Goal: Navigation & Orientation: Find specific page/section

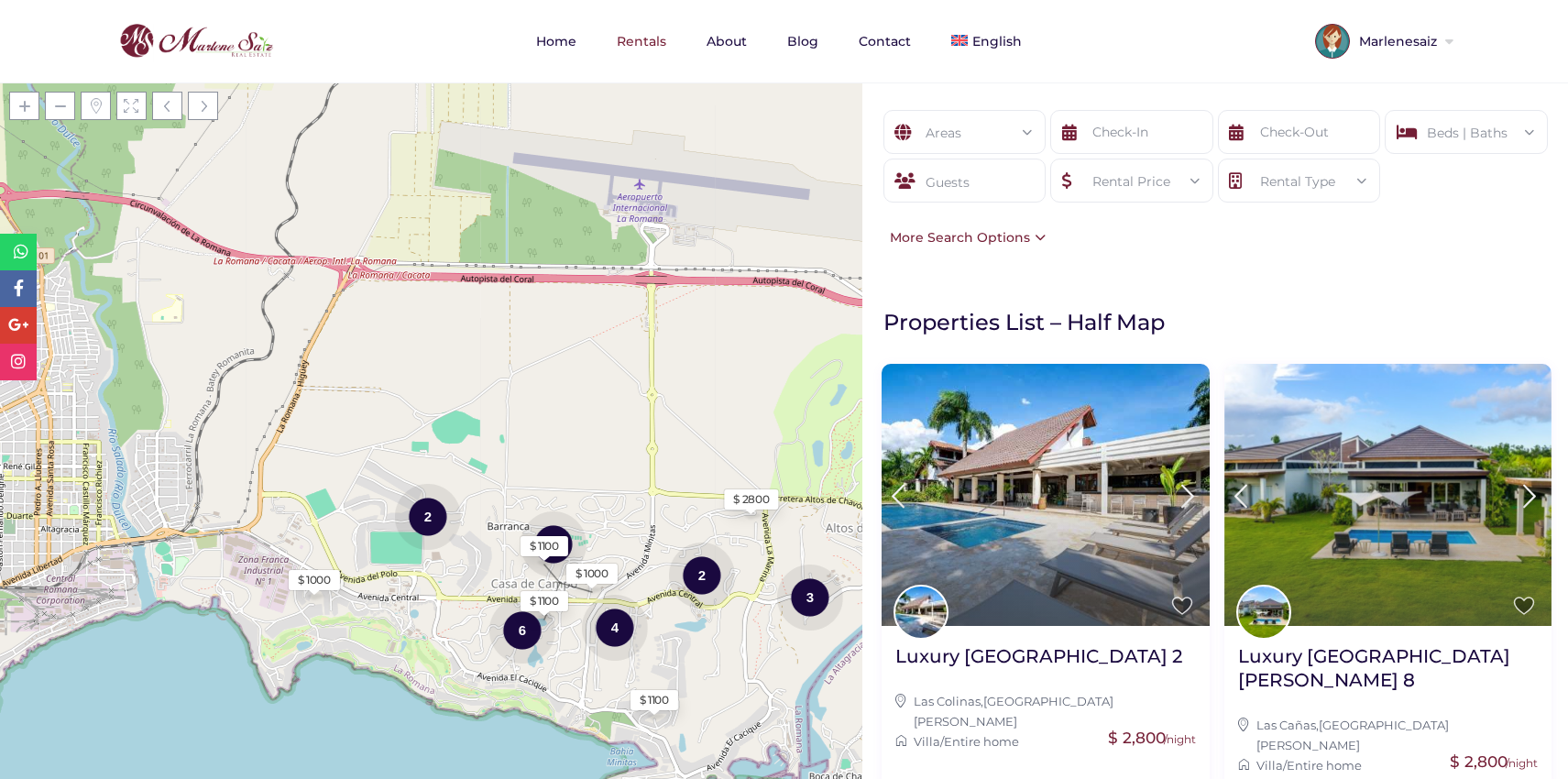
drag, startPoint x: 645, startPoint y: 242, endPoint x: 741, endPoint y: 367, distance: 157.6
click at [743, 368] on div "Loading Maps $ 1000 $ 1100 $ 2800 2 4 6 7 2 3 $ 1000 $ 1100 $ 1100 + − Leaflet …" at bounding box center [431, 431] width 863 height 697
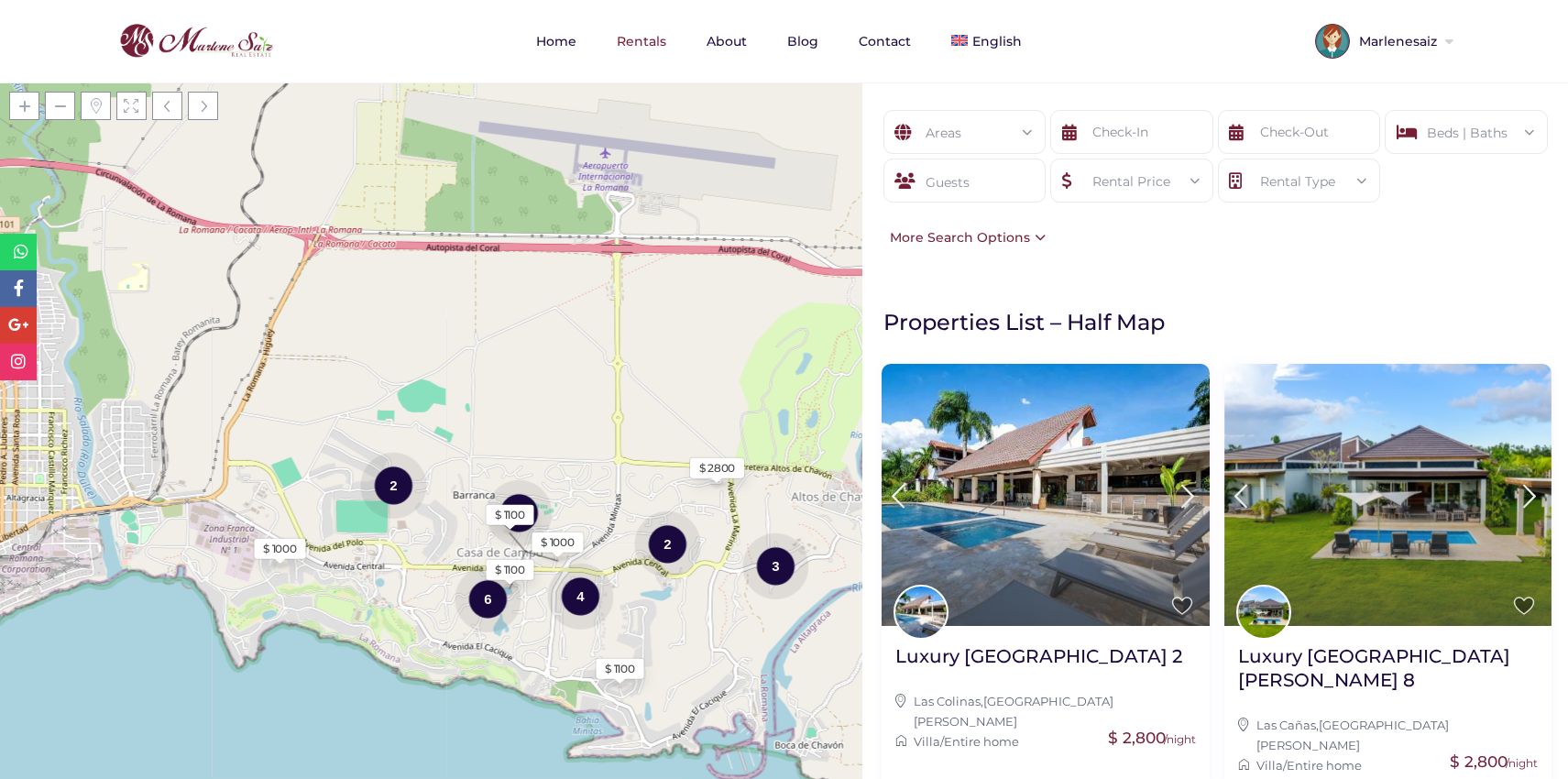
drag, startPoint x: 531, startPoint y: 426, endPoint x: 479, endPoint y: 377, distance: 71.4
click at [479, 378] on div "Loading Maps $ 1000 $ 1100 $ 2800 2 4 6 7 2 3 $ 1000 $ 1100 $ 1100 + − Leaflet …" at bounding box center [431, 431] width 863 height 697
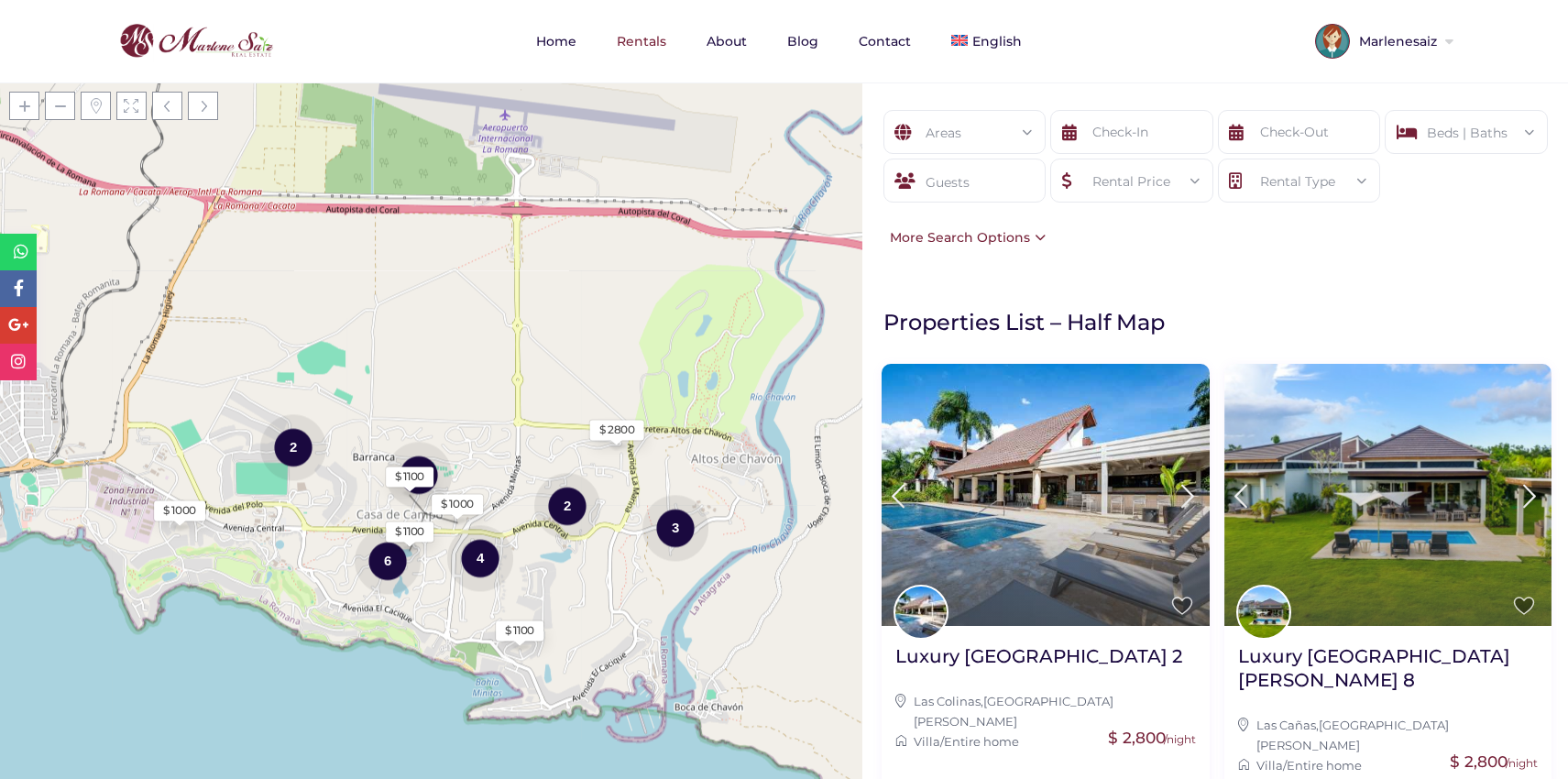
drag, startPoint x: 468, startPoint y: 376, endPoint x: 402, endPoint y: 359, distance: 68.2
click at [402, 359] on div "Loading Maps $ 1000 $ 1100 $ 2800 2 4 6 7 2 3 $ 1000 $ 1100 $ 1100 + − Leaflet …" at bounding box center [431, 431] width 863 height 697
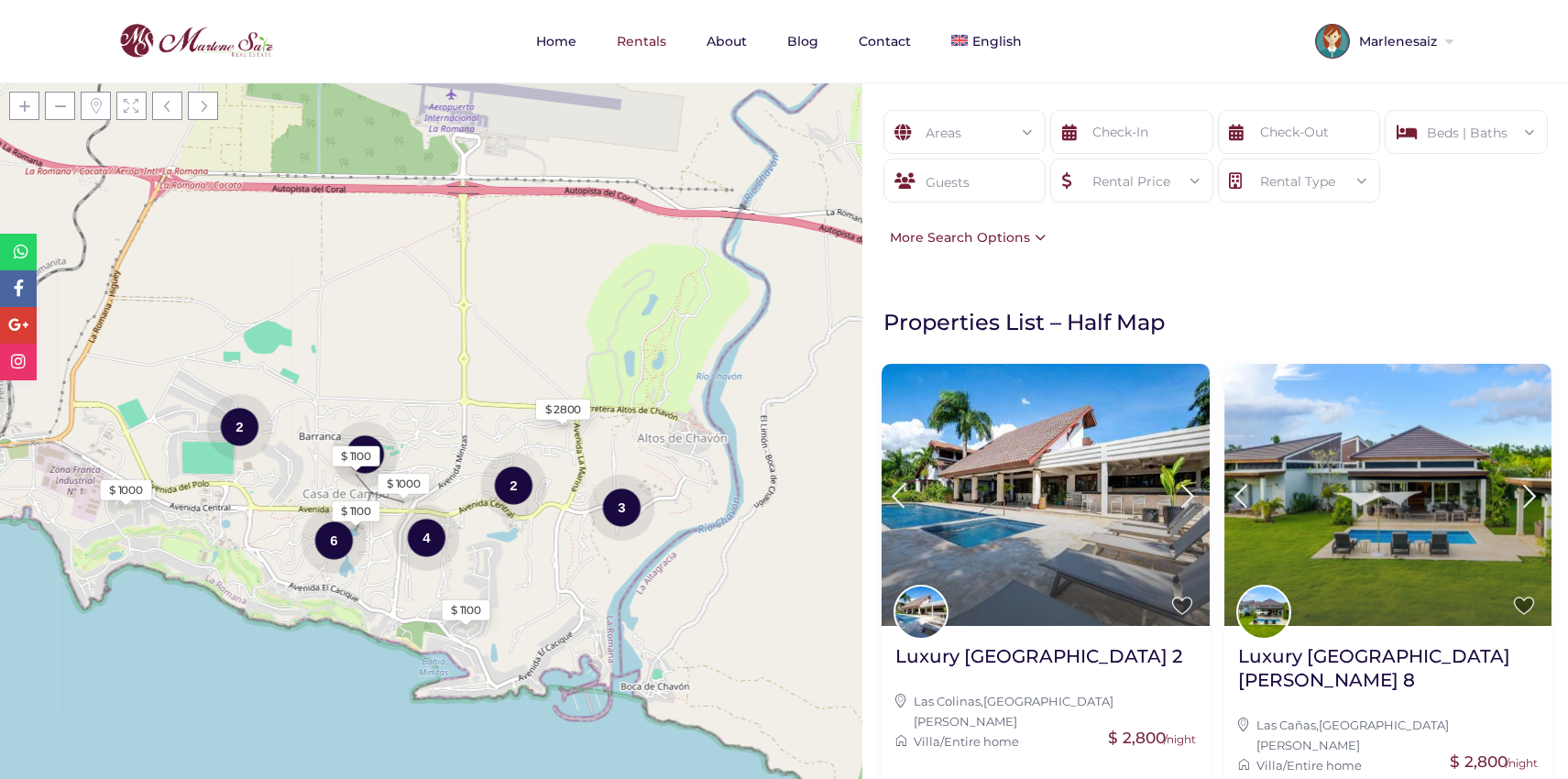
drag, startPoint x: 439, startPoint y: 347, endPoint x: 378, endPoint y: 325, distance: 64.8
click at [378, 326] on div "Loading Maps $ 1000 $ 1100 $ 2800 2 4 6 7 2 3 $ 1000 $ 1100 $ 1100 + − Leaflet …" at bounding box center [431, 431] width 863 height 697
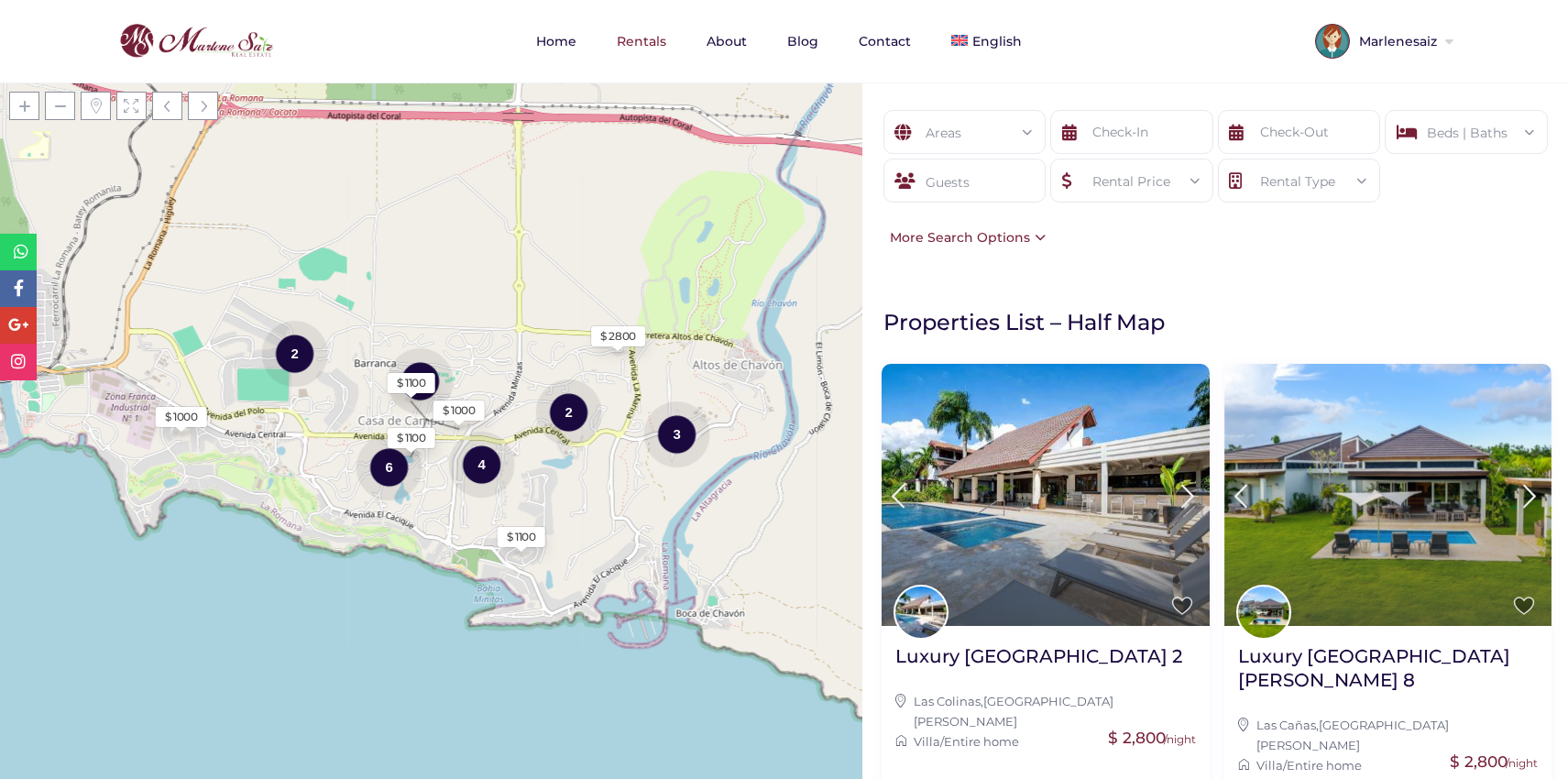
drag, startPoint x: 426, startPoint y: 367, endPoint x: 485, endPoint y: 293, distance: 94.6
click at [485, 293] on div "Loading Maps $ 1000 $ 1100 $ 2800 2 4 6 7 2 3 $ 1000 $ 1100 $ 1100 + − Leaflet …" at bounding box center [431, 431] width 863 height 697
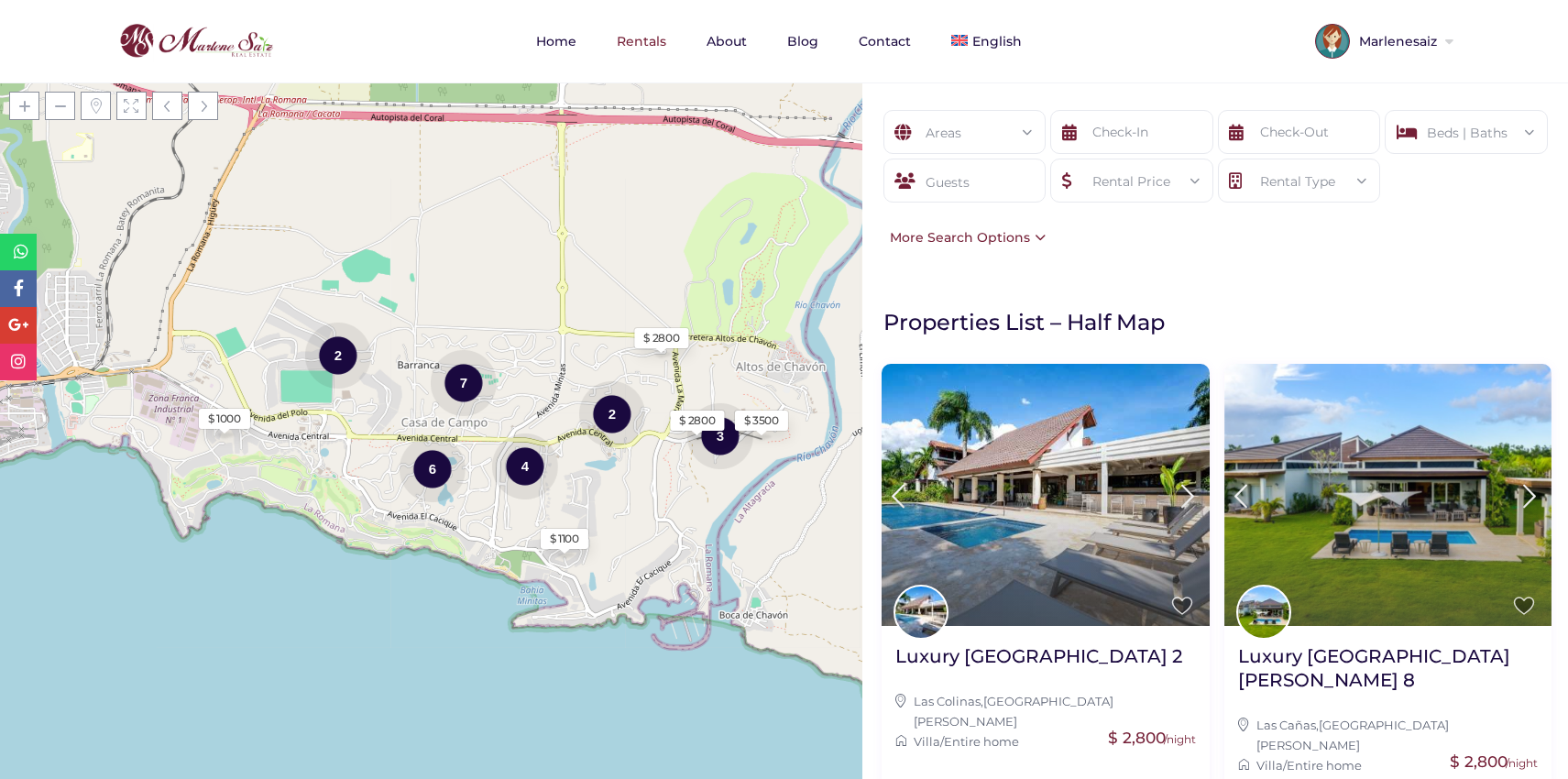
drag, startPoint x: 466, startPoint y: 495, endPoint x: 729, endPoint y: 500, distance: 263.0
click at [729, 500] on div "Loading Maps $ 1000 $ 1100 $ 2800 2 4 6 7 2 3 $ 3500 $ 2800 + − Leaflet | © Ope…" at bounding box center [431, 431] width 863 height 697
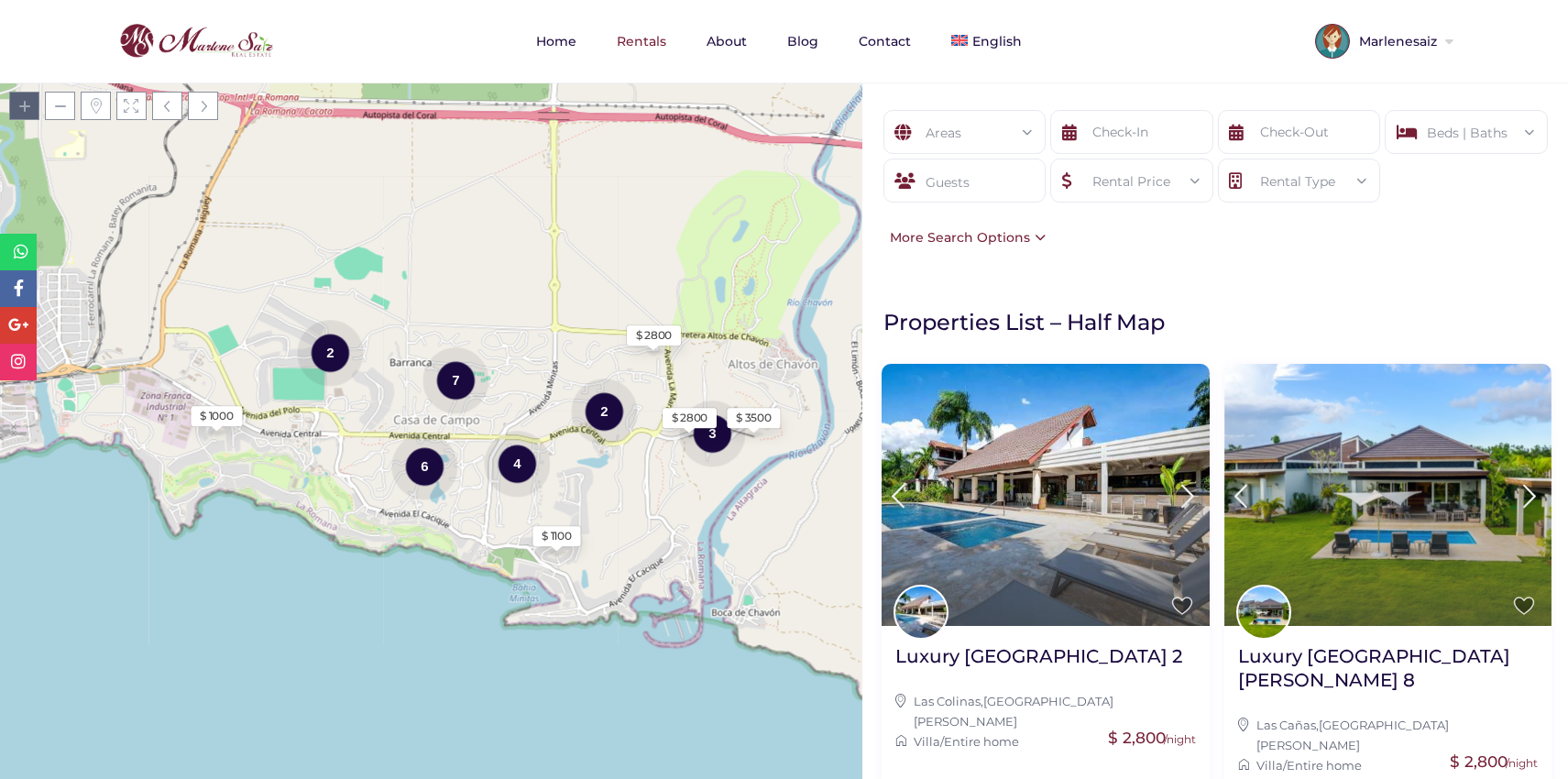
click at [17, 105] on span at bounding box center [23, 105] width 30 height 28
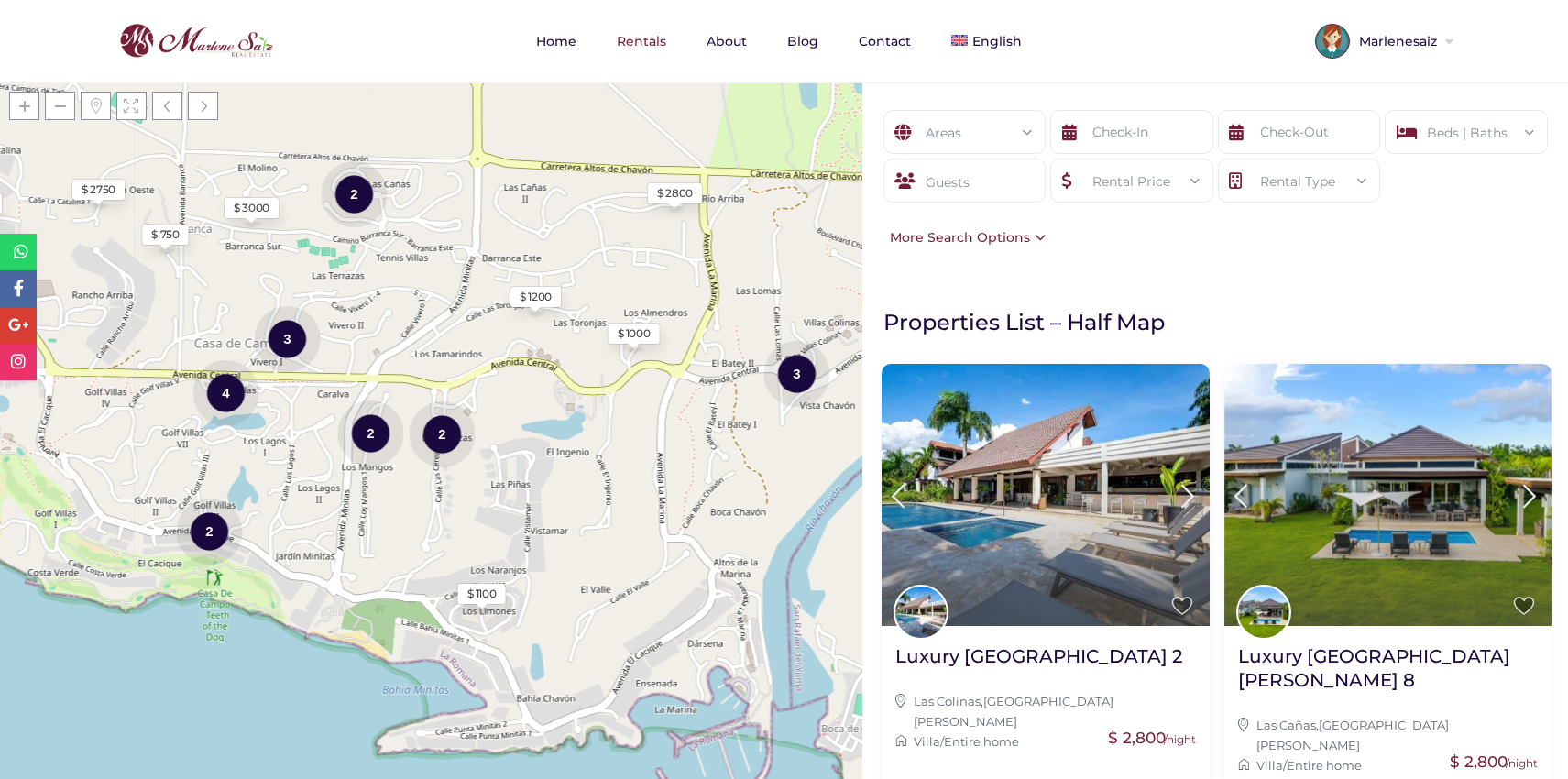
drag, startPoint x: 429, startPoint y: 354, endPoint x: 222, endPoint y: 287, distance: 217.6
click at [222, 288] on div "Loading Maps $ 1000 $ 1100 $ 2800 $ 2750 $ 1200 2 2 2 4 $ 750 $ 3000 2 3 $ 1000…" at bounding box center [431, 431] width 863 height 697
click at [226, 395] on div "4" at bounding box center [225, 392] width 66 height 69
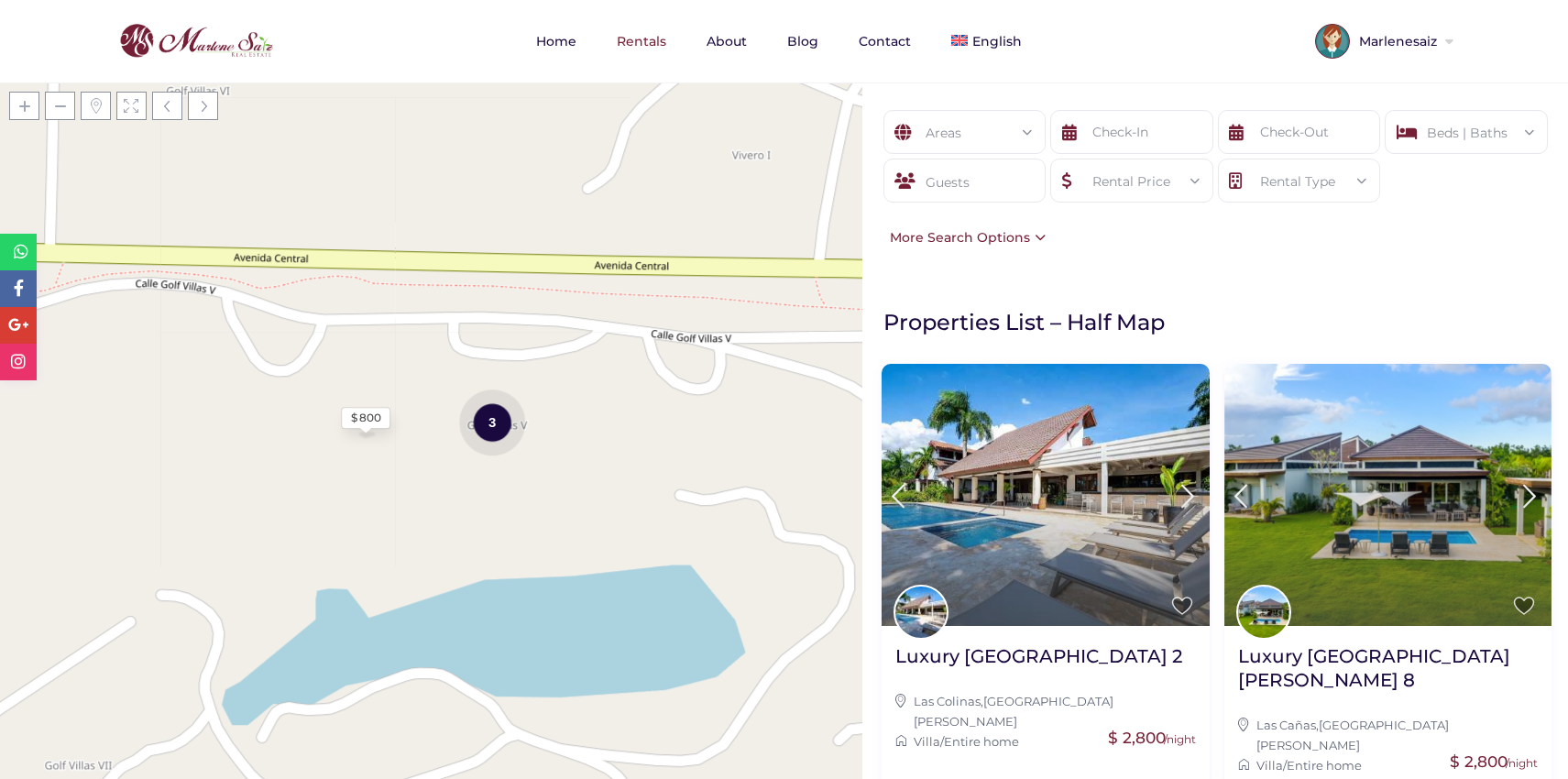
click at [484, 434] on div "3" at bounding box center [492, 422] width 66 height 69
click at [17, 116] on span at bounding box center [23, 105] width 30 height 28
click at [21, 110] on span at bounding box center [23, 105] width 30 height 28
click at [63, 109] on span at bounding box center [59, 105] width 30 height 28
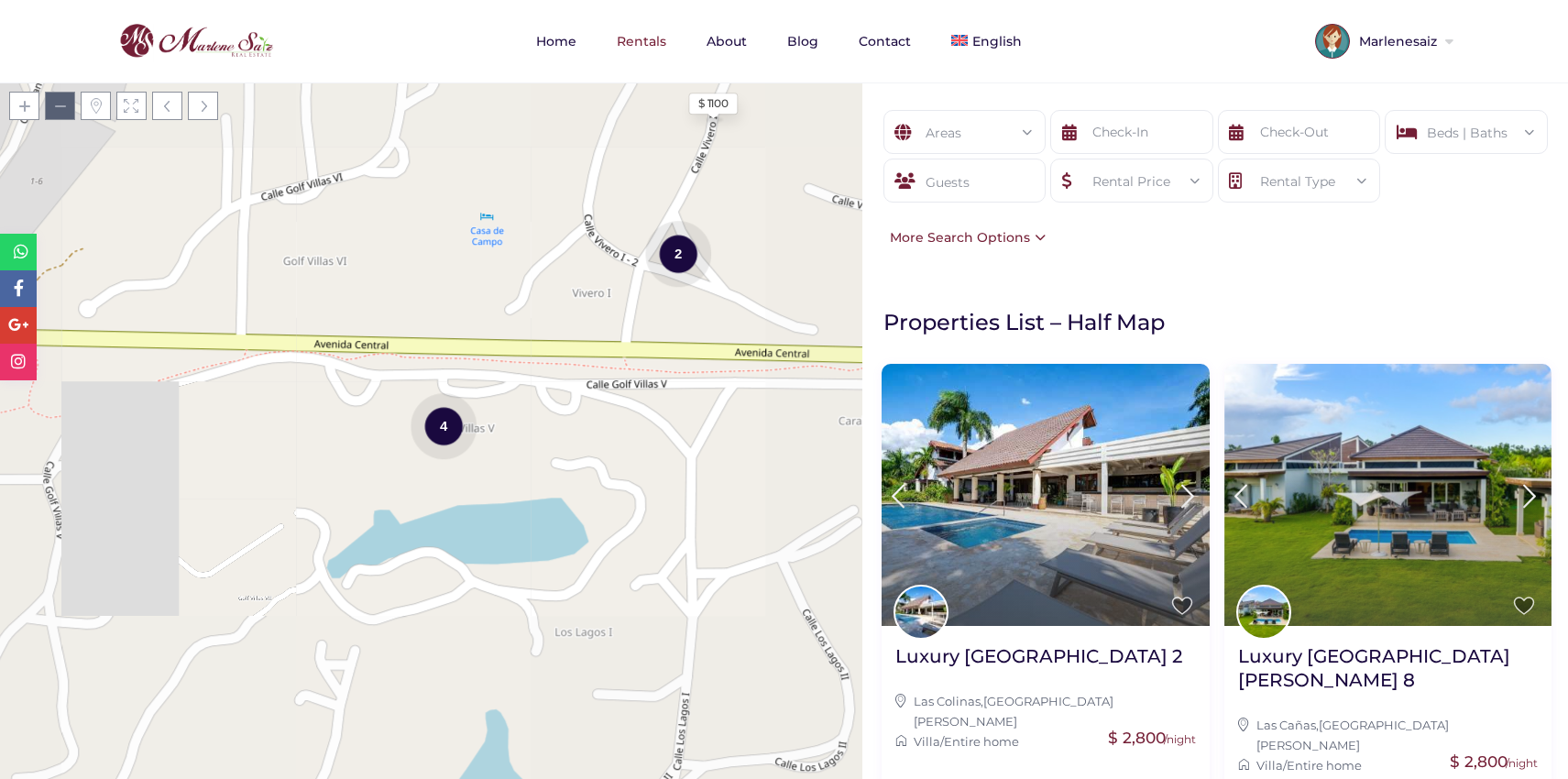
click at [63, 109] on span at bounding box center [59, 105] width 30 height 28
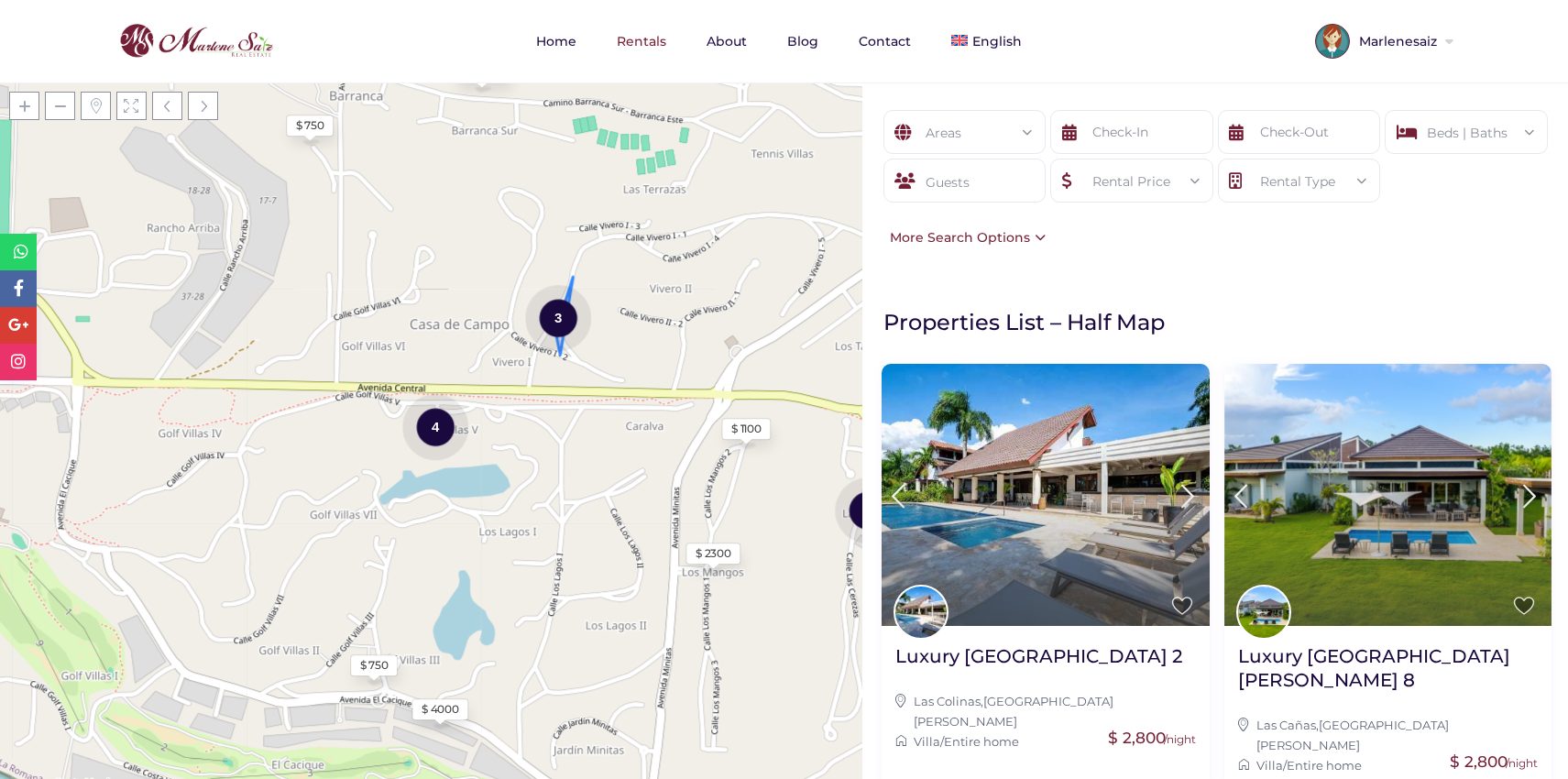
click at [563, 320] on div "3" at bounding box center [558, 317] width 66 height 69
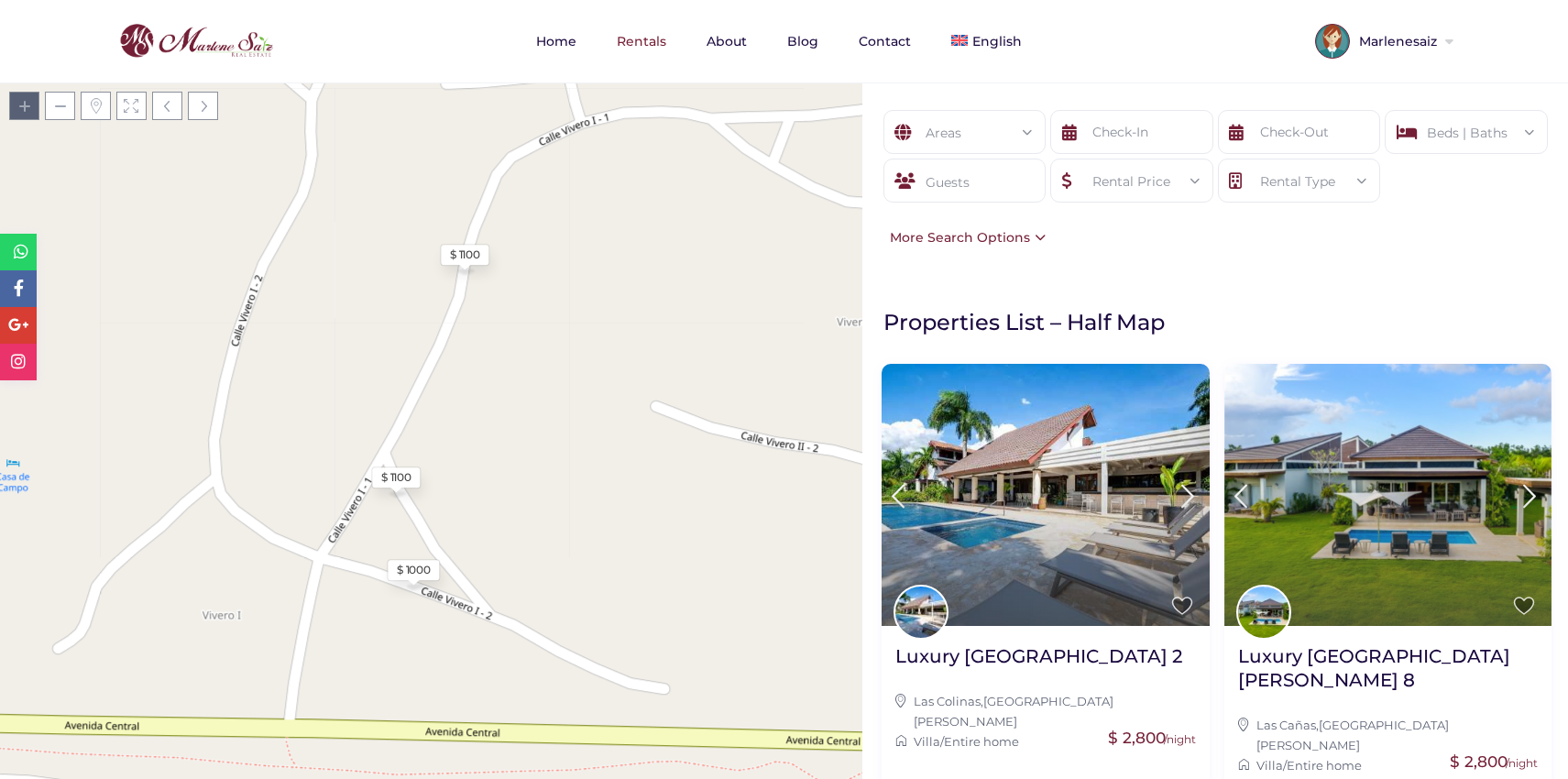
click at [21, 102] on span at bounding box center [23, 105] width 30 height 28
click at [68, 101] on span at bounding box center [59, 105] width 30 height 28
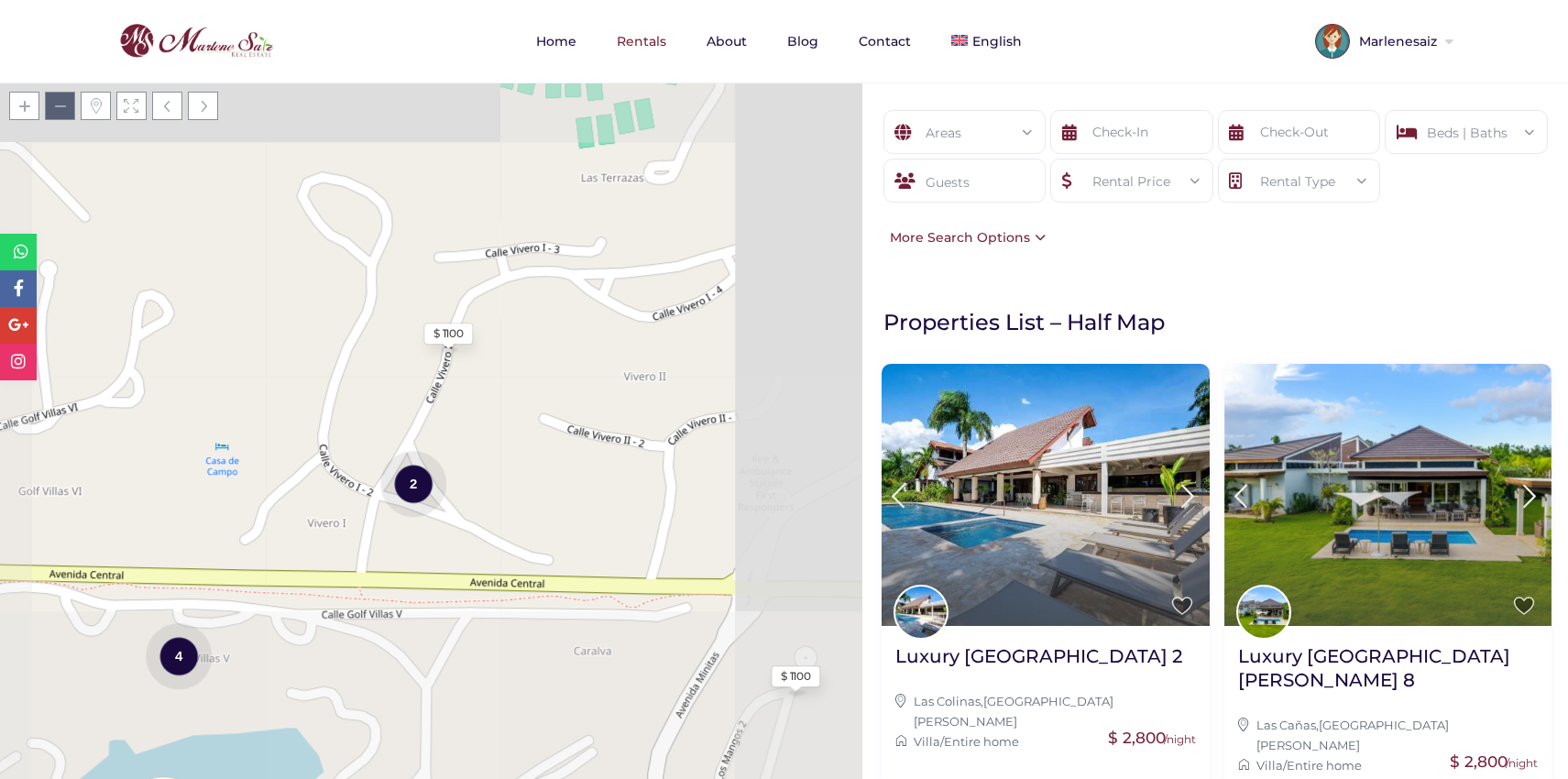
click at [69, 102] on span at bounding box center [59, 105] width 30 height 28
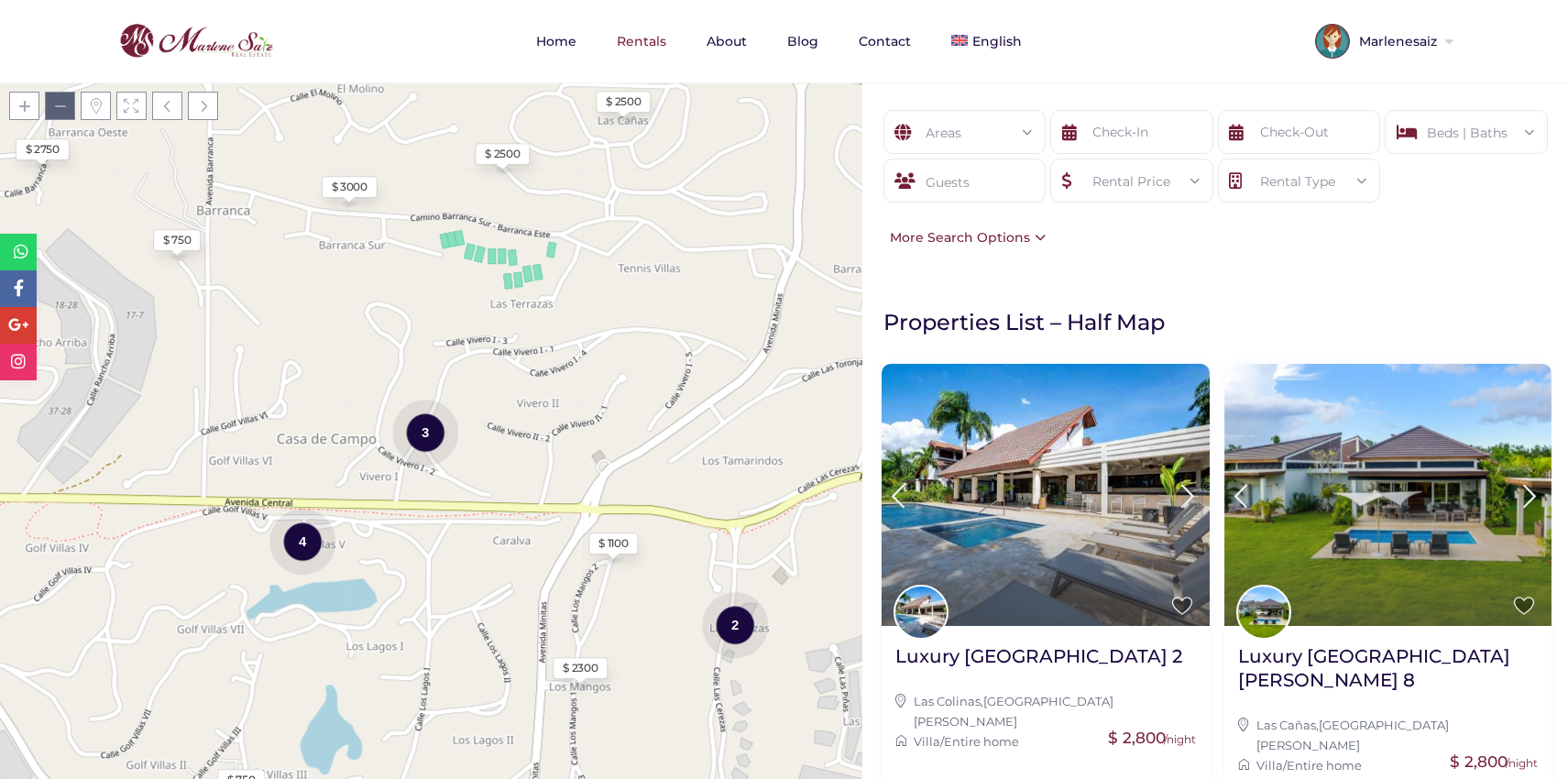
click at [69, 102] on span at bounding box center [59, 105] width 30 height 28
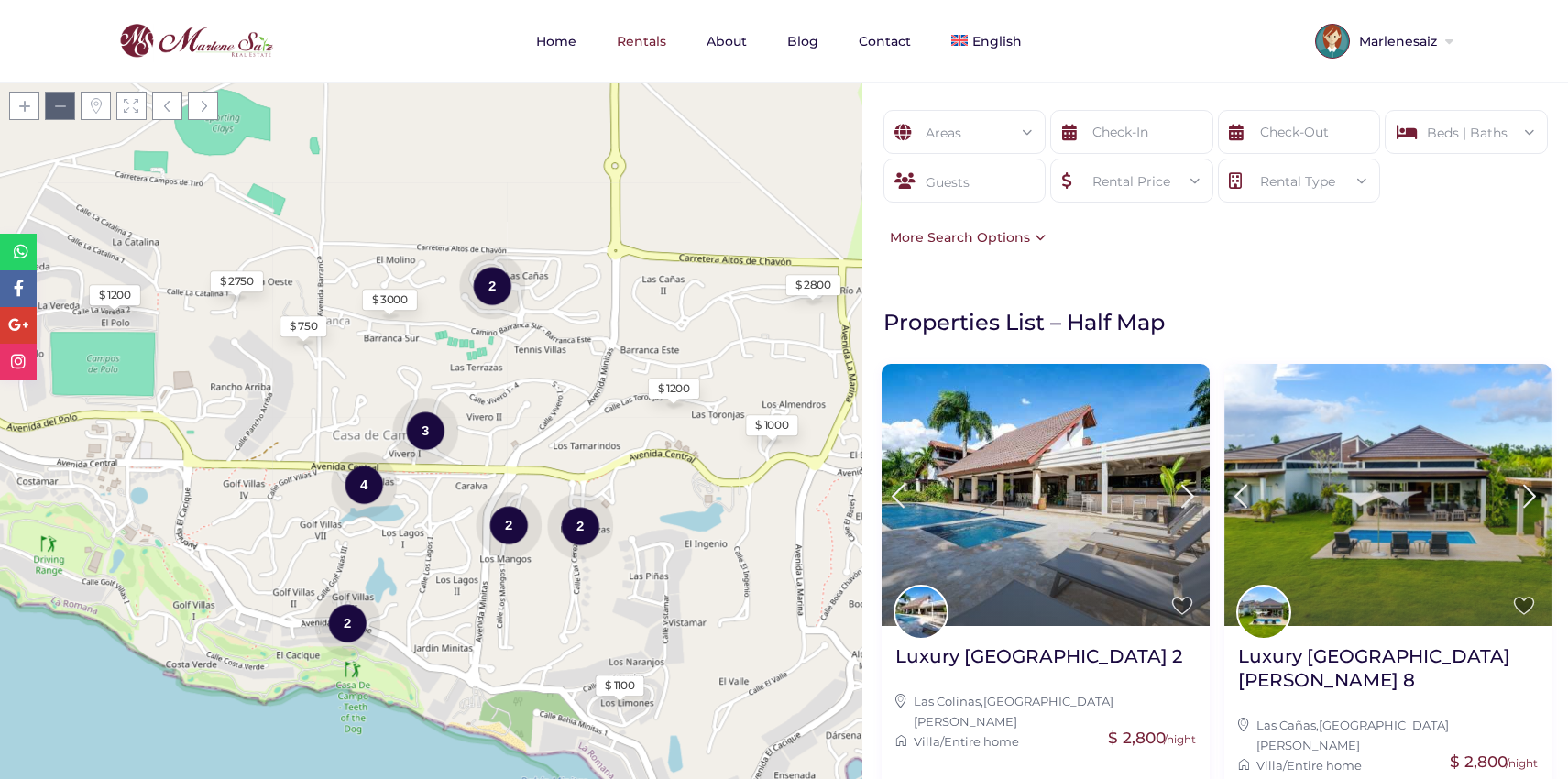
click at [71, 103] on span at bounding box center [59, 105] width 30 height 28
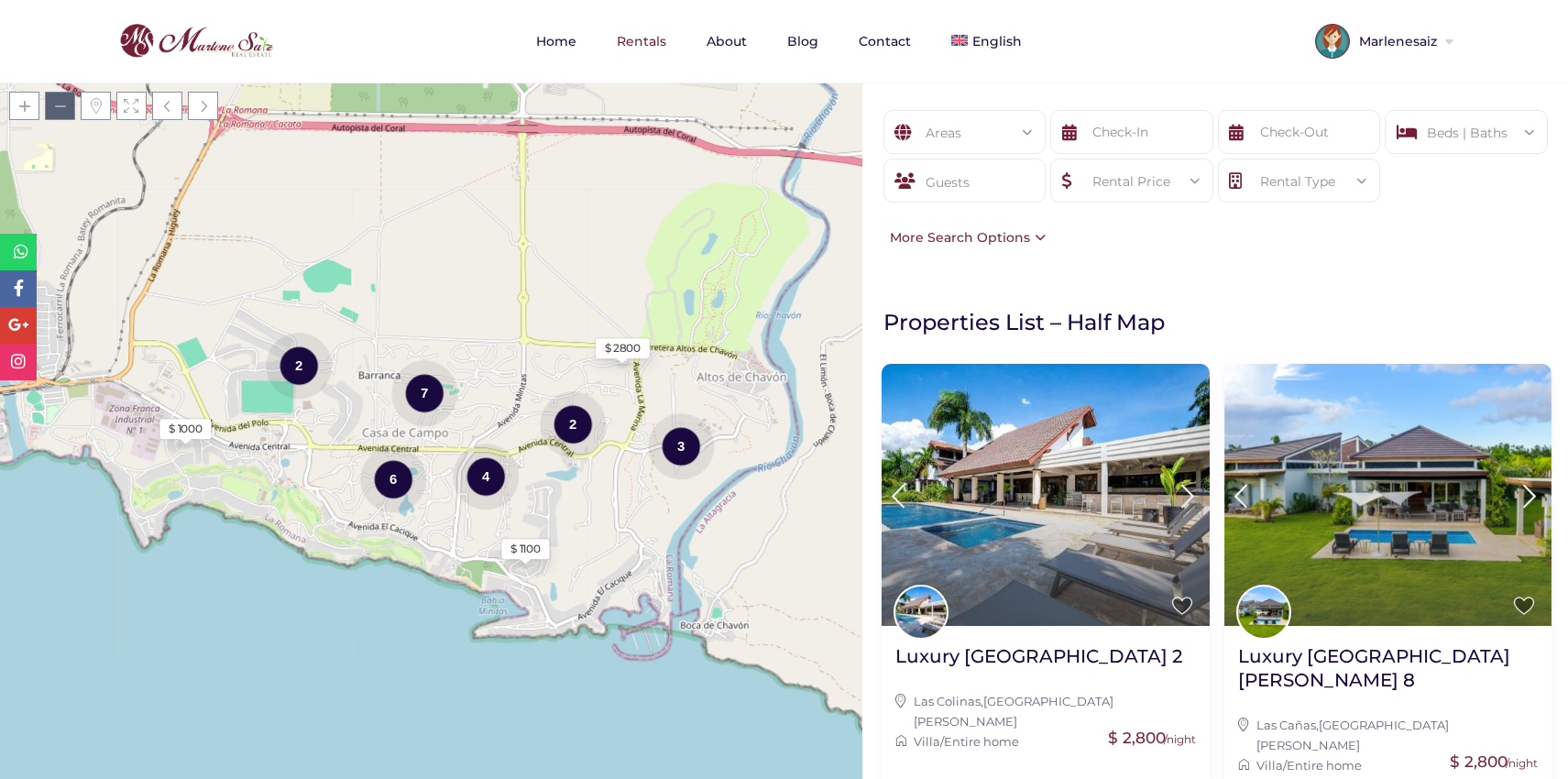
click at [73, 104] on span at bounding box center [59, 105] width 30 height 28
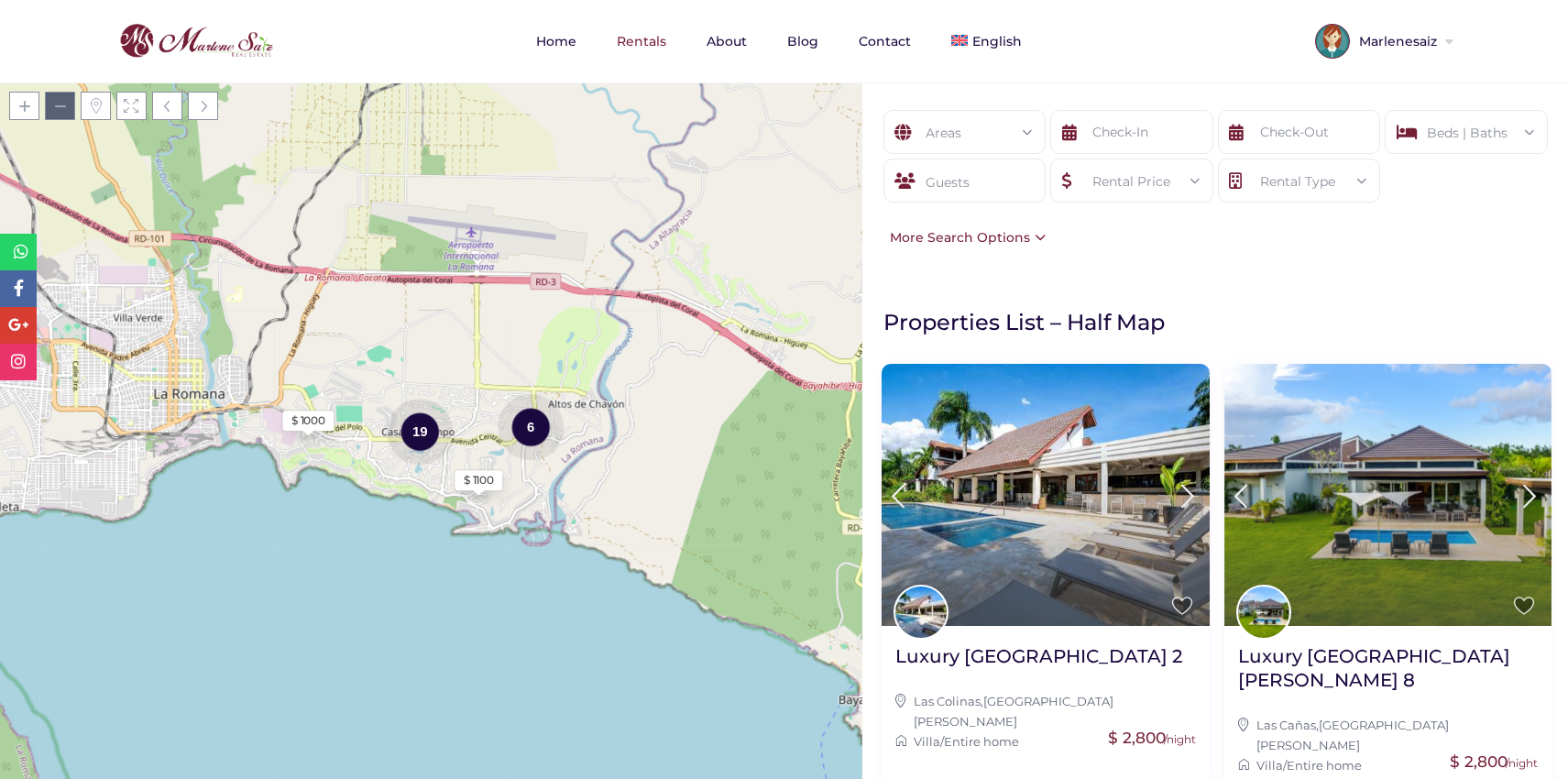
click at [74, 105] on span at bounding box center [59, 105] width 30 height 28
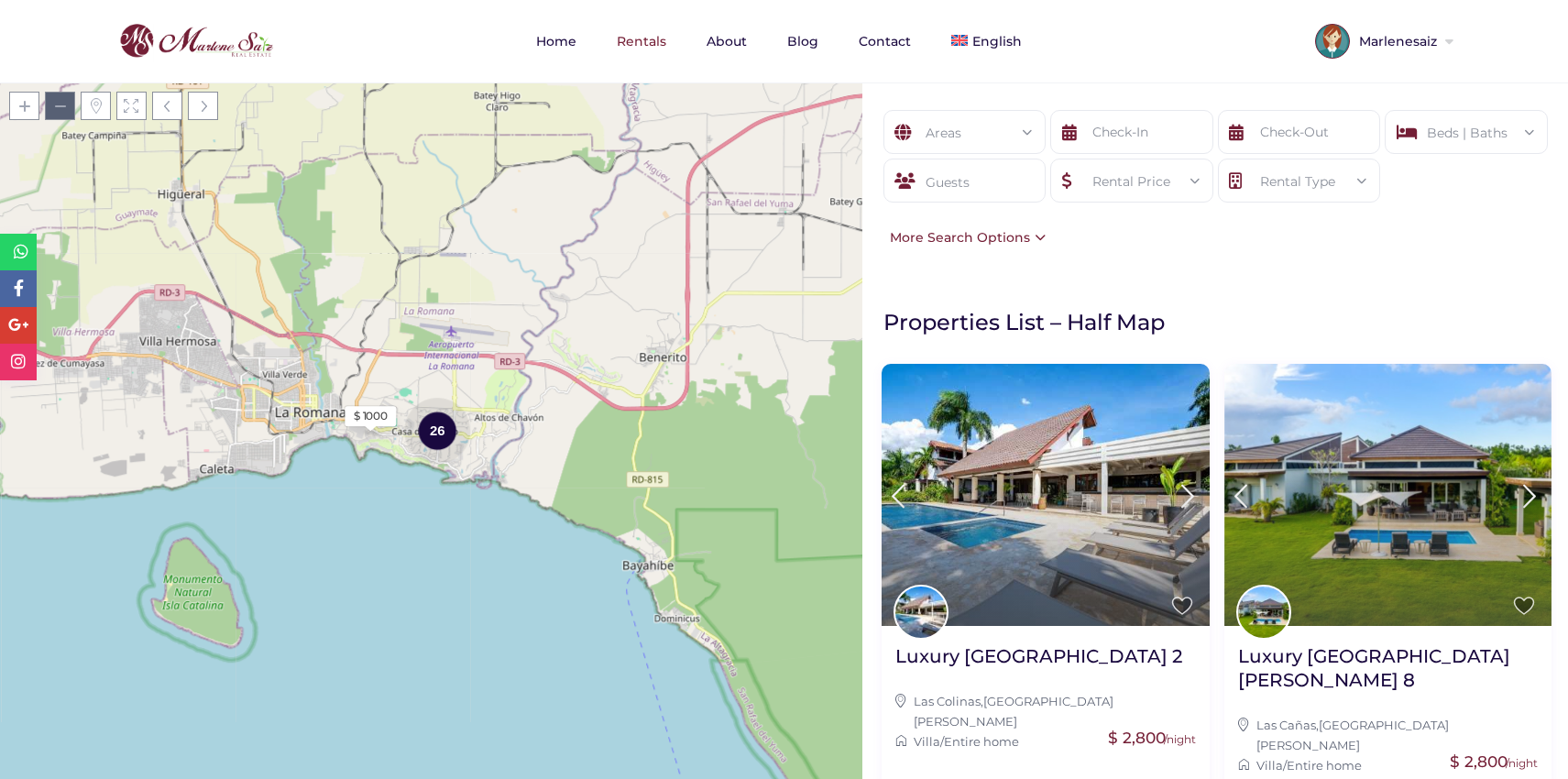
click at [74, 105] on span at bounding box center [59, 105] width 30 height 28
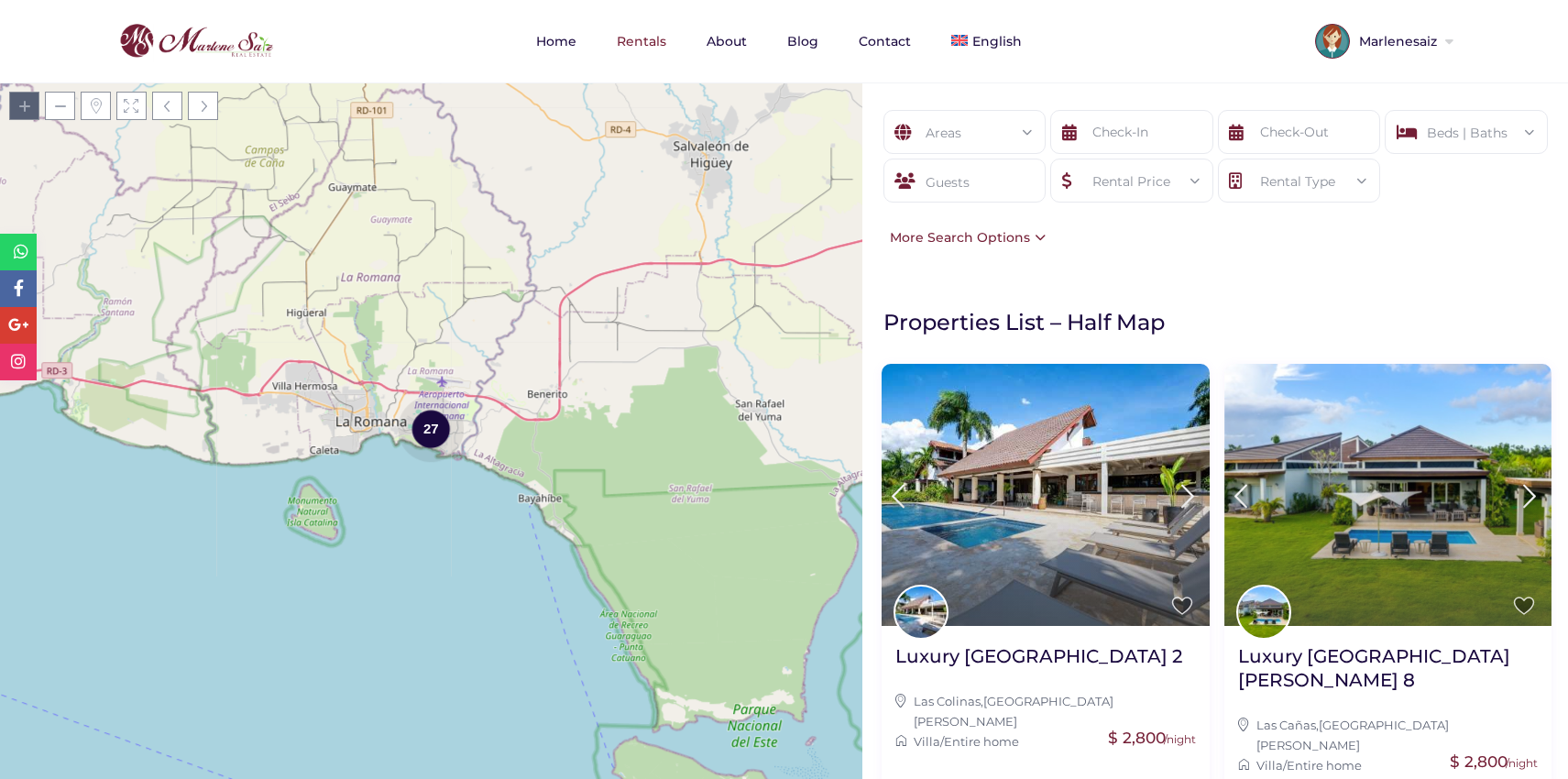
click at [34, 106] on span at bounding box center [23, 105] width 30 height 28
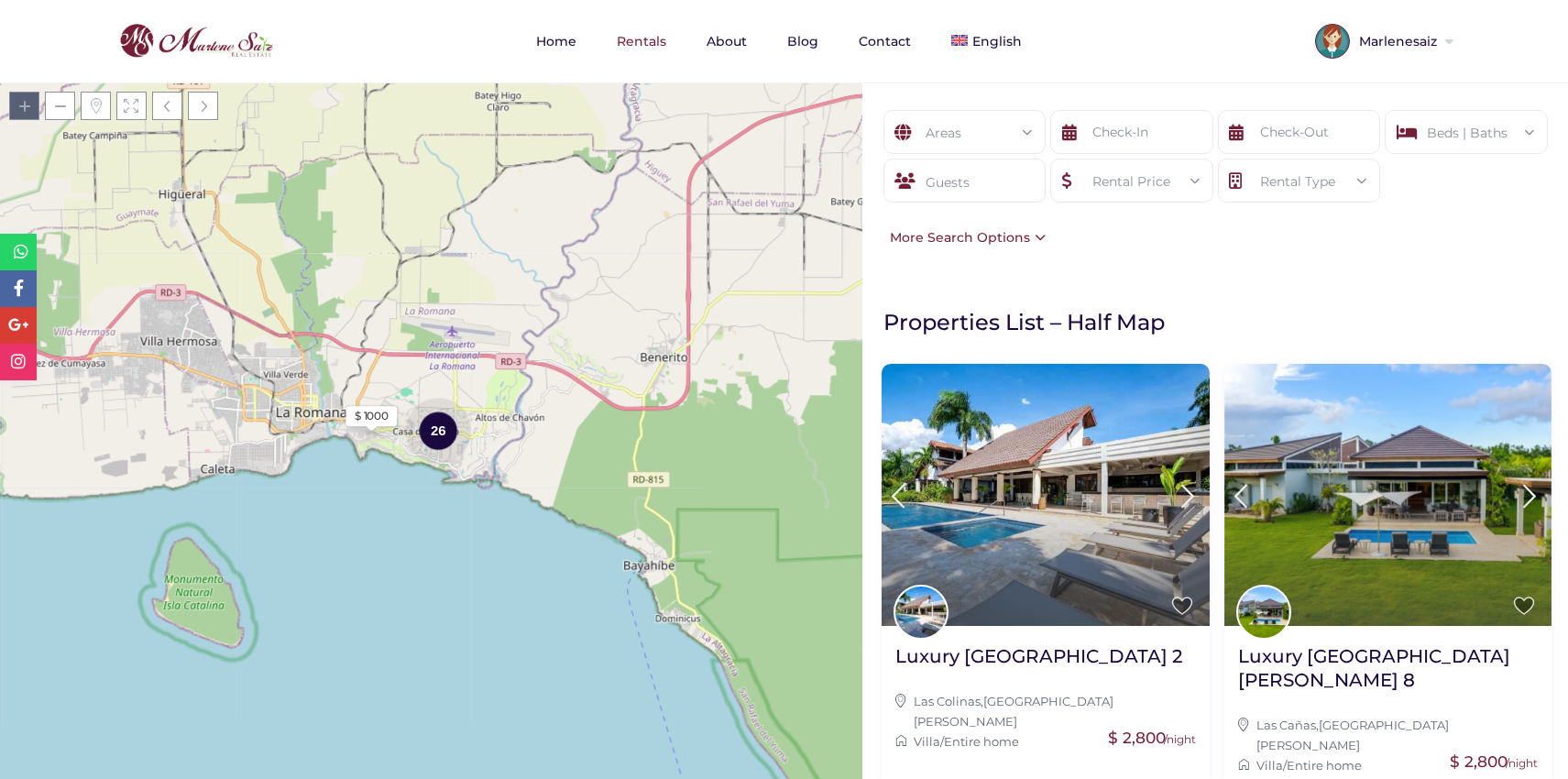
click at [35, 107] on span at bounding box center [23, 105] width 30 height 28
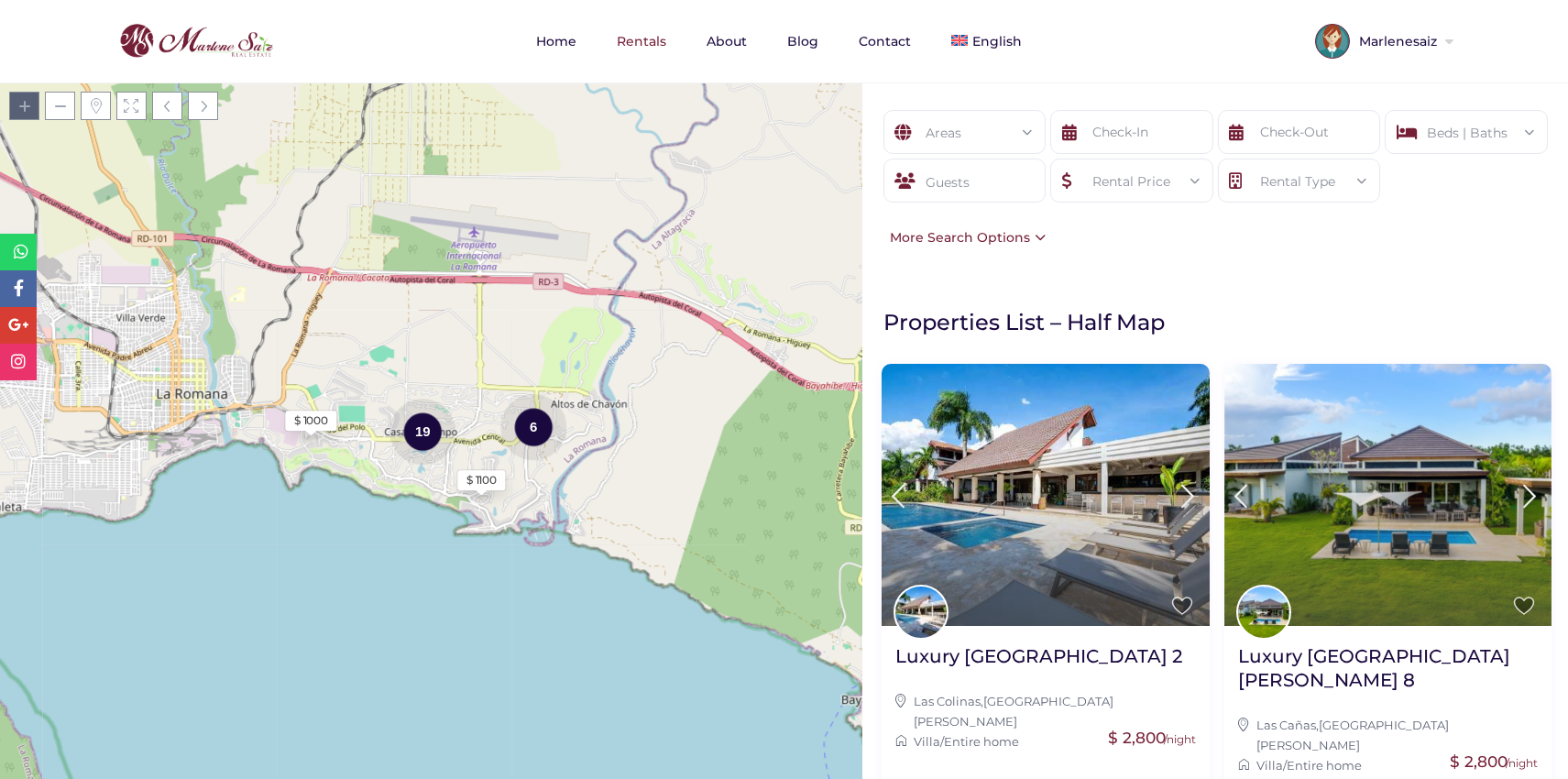
click at [37, 107] on span at bounding box center [23, 105] width 30 height 28
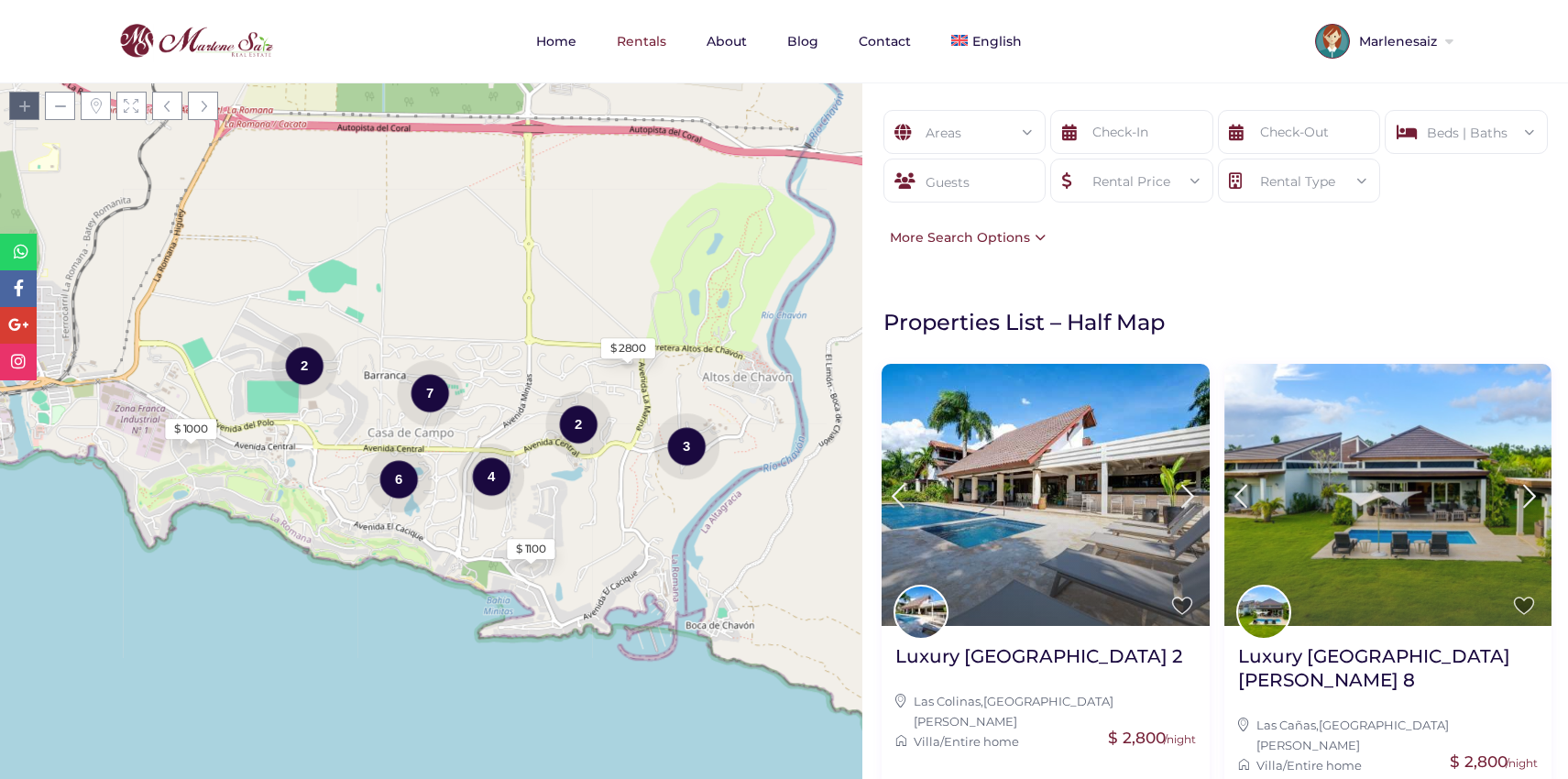
click at [39, 108] on span at bounding box center [23, 105] width 30 height 28
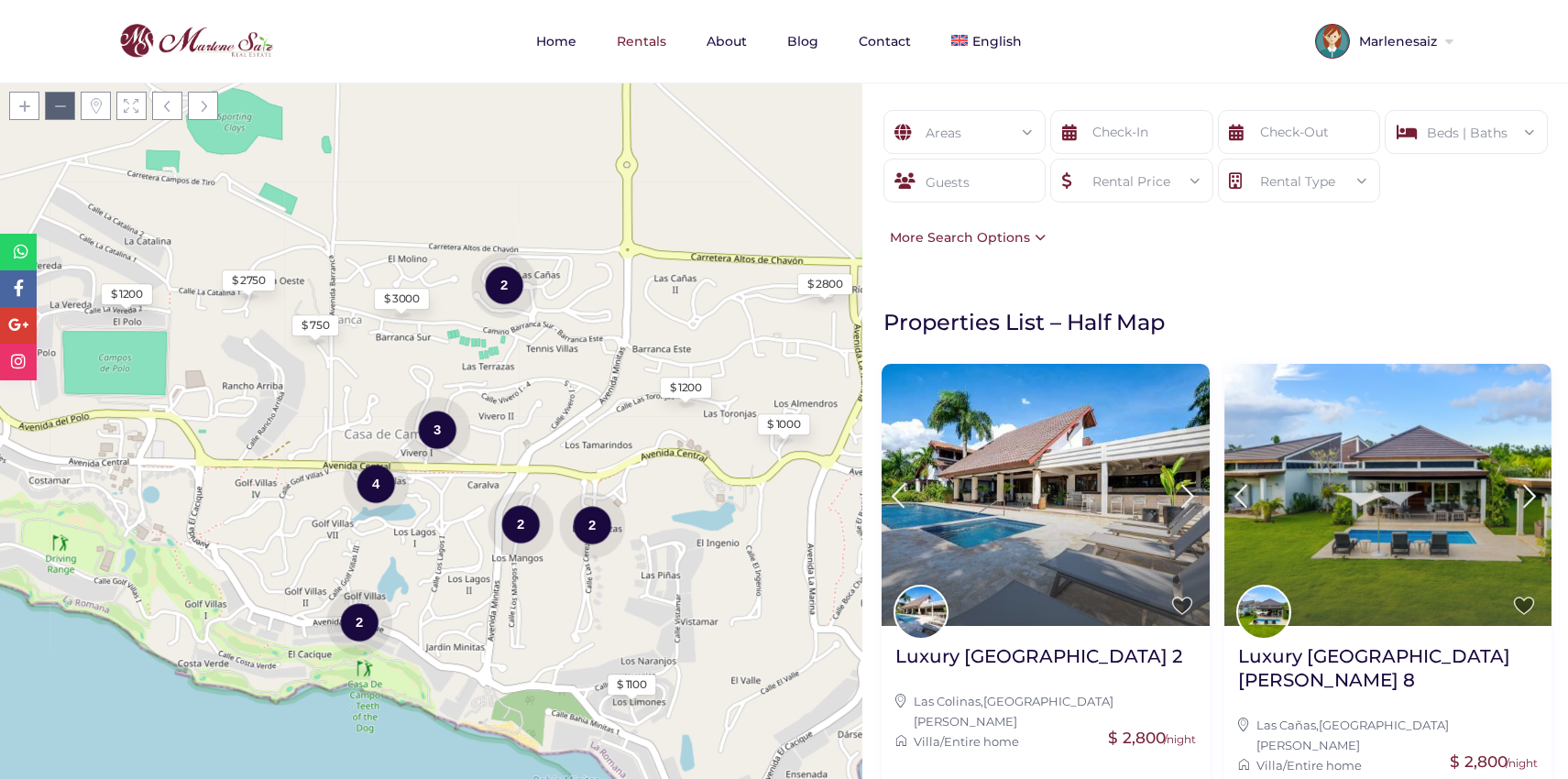
click at [60, 110] on span at bounding box center [59, 105] width 30 height 28
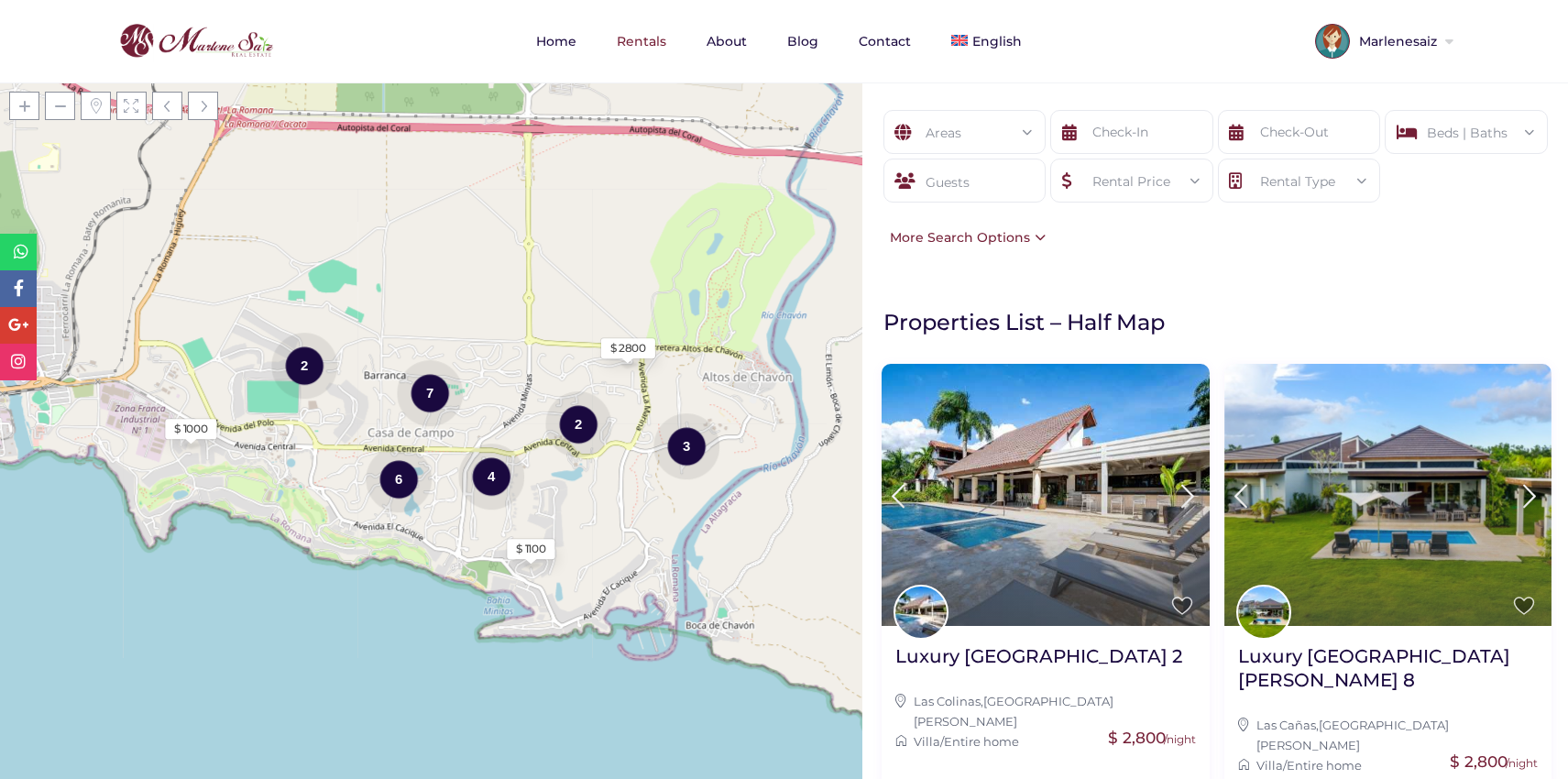
click at [438, 621] on div "Loading Maps $ 1000 $ 1100 $ 2800 2 4 6 7 2 3 + − Leaflet | © OpenStreetMap con…" at bounding box center [431, 431] width 863 height 697
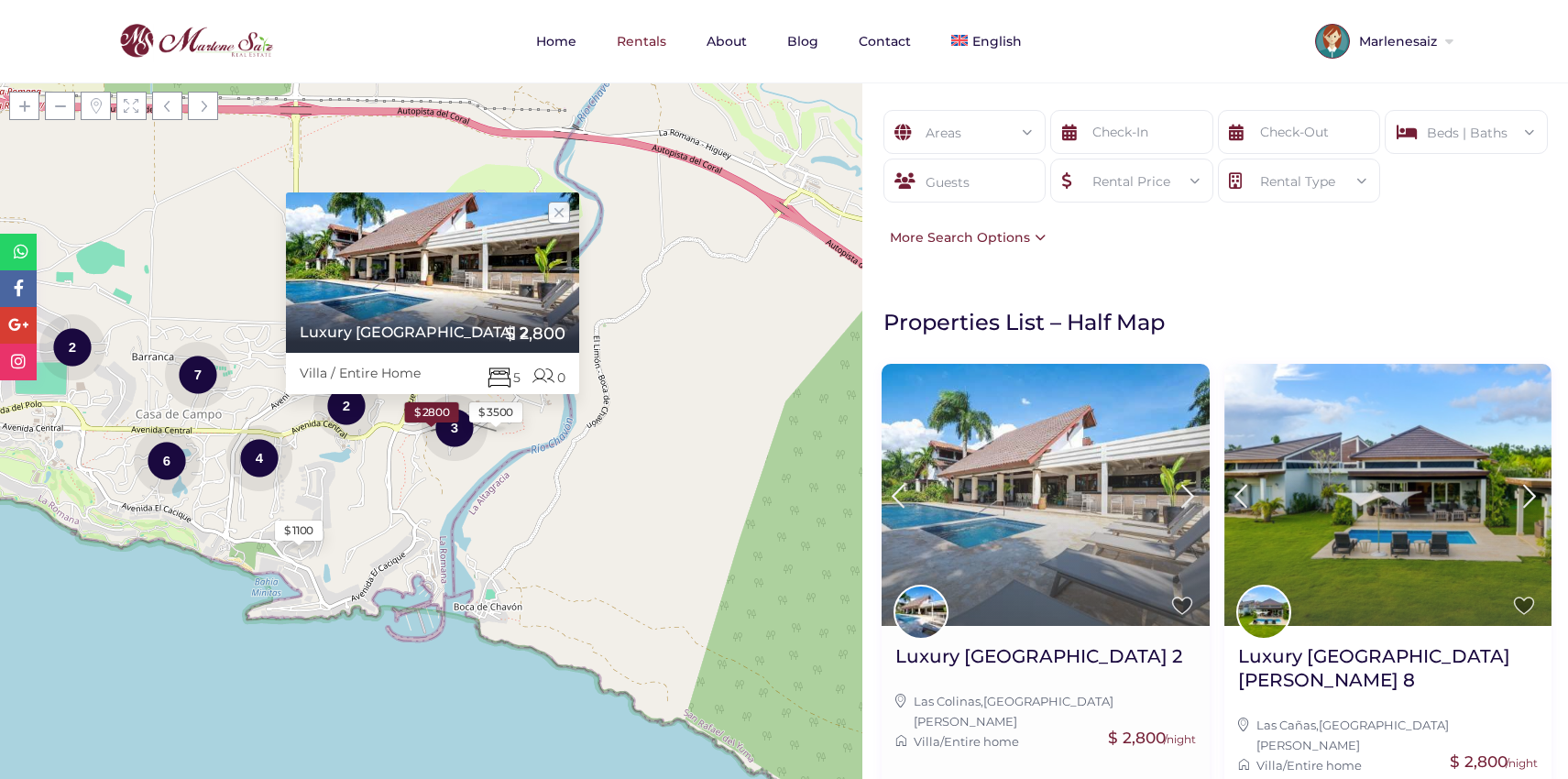
scroll to position [1636, 0]
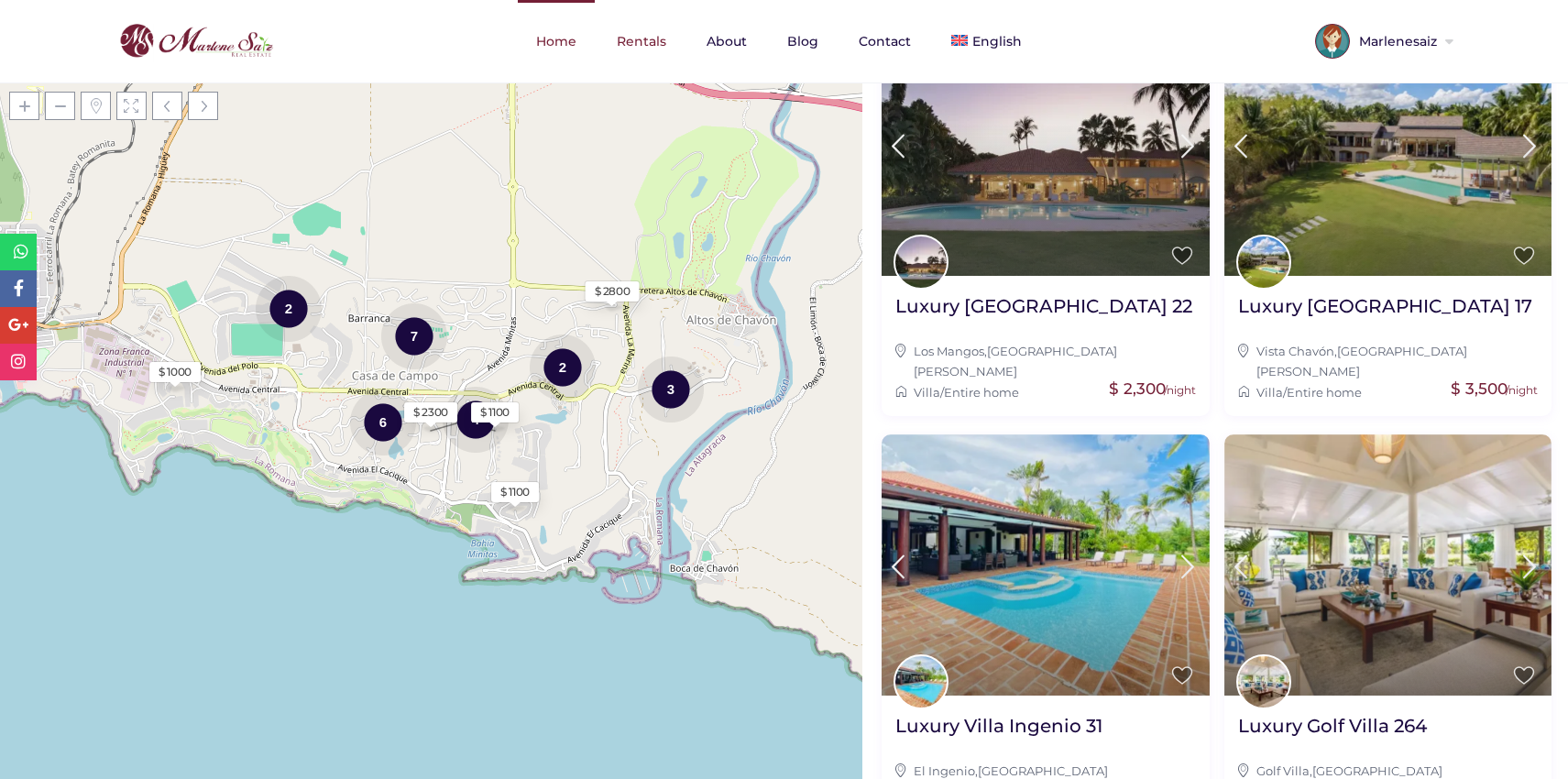
click at [540, 23] on link "Home" at bounding box center [556, 41] width 77 height 82
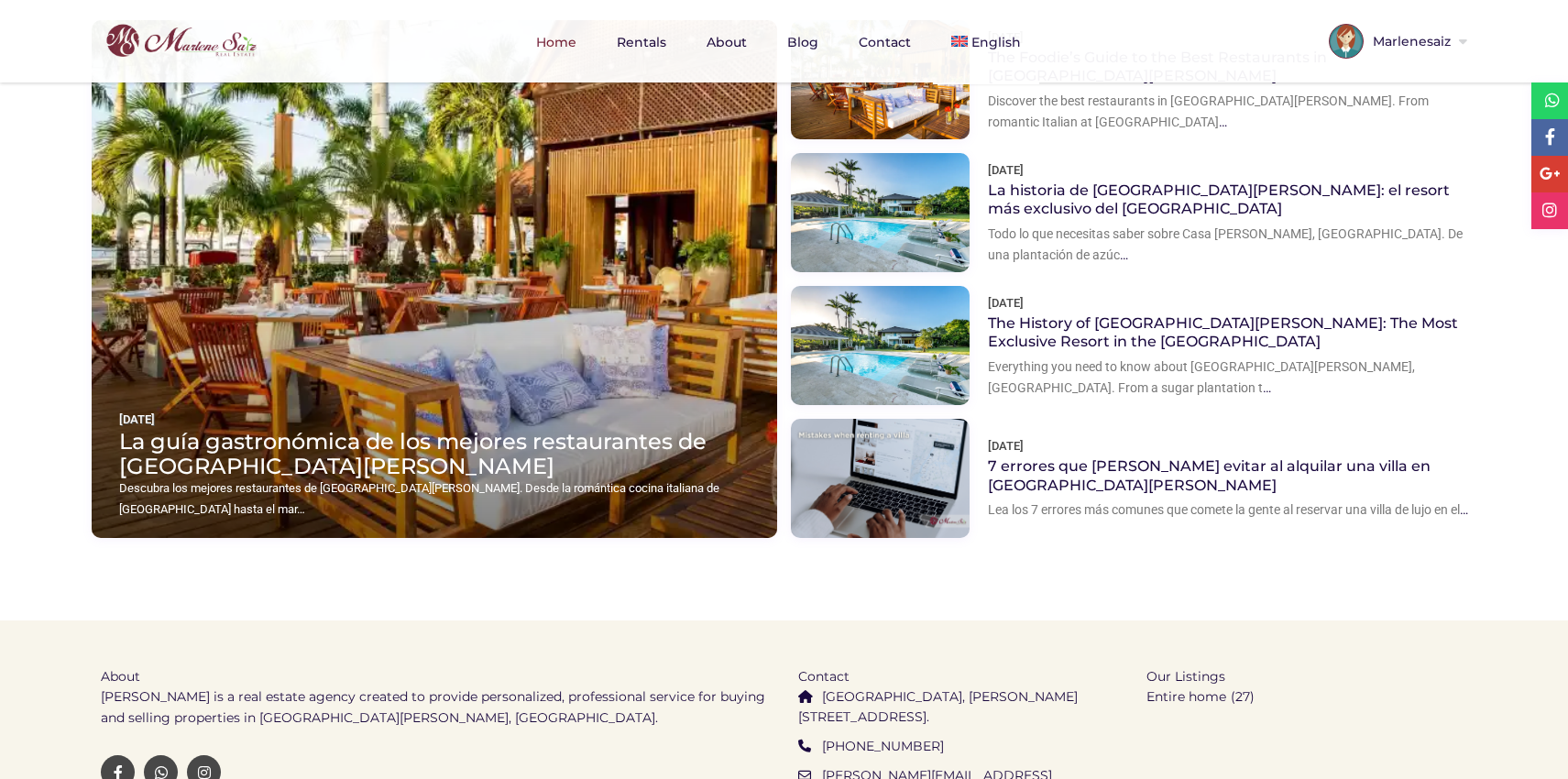
scroll to position [2582, 0]
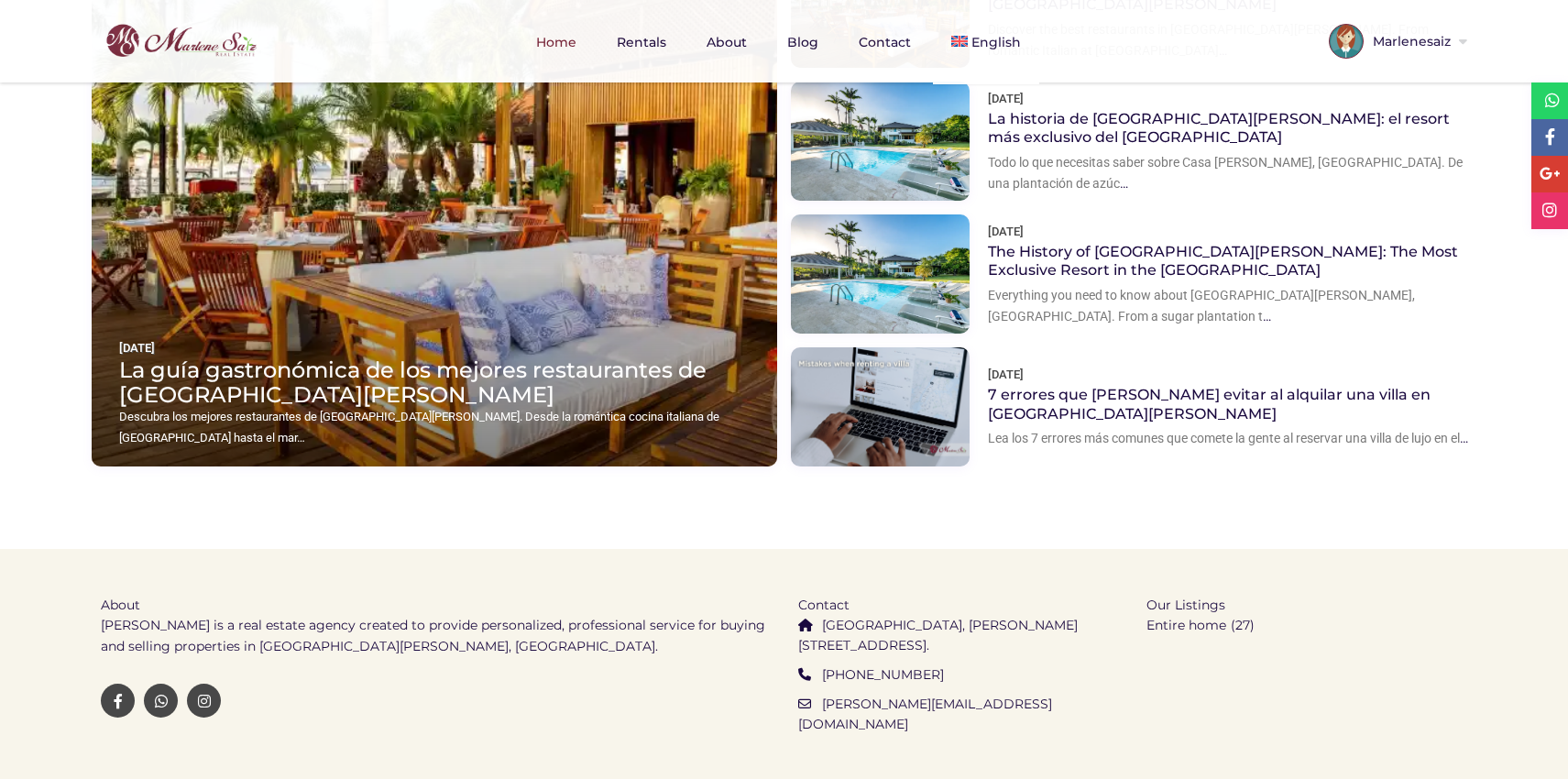
click at [1162, 597] on span "Our Listings" at bounding box center [1185, 605] width 78 height 16
click at [1190, 645] on div "About [PERSON_NAME] is a real estate agency created to provide personalized, pr…" at bounding box center [784, 663] width 1568 height 226
click at [1026, 695] on ul "Contact [GEOGRAPHIC_DATA], [PERSON_NAME][STREET_ADDRESS]. [PHONE_NUMBER] [PERSO…" at bounding box center [959, 663] width 321 height 226
